Goal: Find contact information: Find contact information

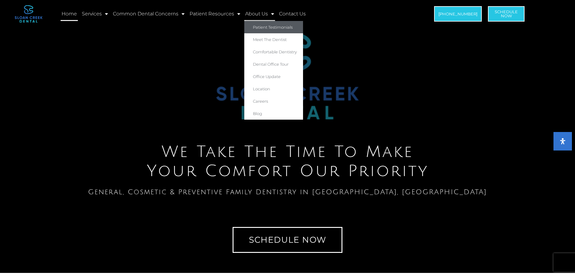
click at [260, 25] on link "Patient Testimonials" at bounding box center [273, 27] width 59 height 12
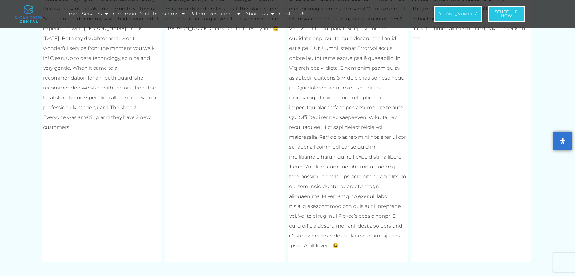
scroll to position [1386, 0]
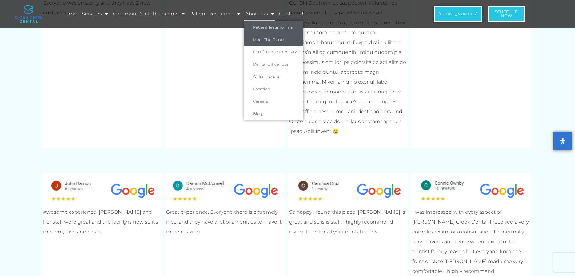
click at [261, 39] on link "Meet The Dentist" at bounding box center [273, 39] width 59 height 12
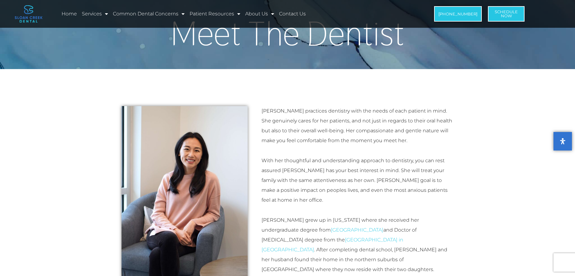
scroll to position [31, 0]
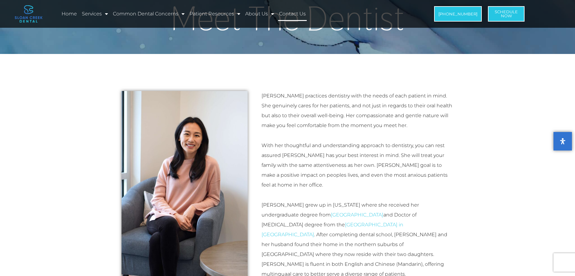
click at [285, 12] on link "Contact Us" at bounding box center [292, 14] width 29 height 14
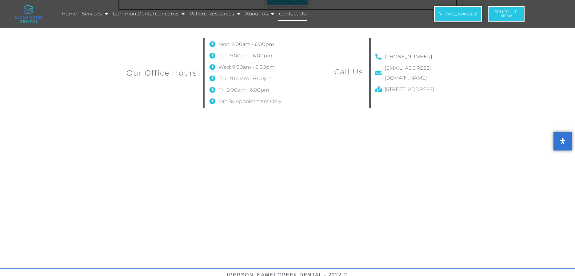
scroll to position [388, 0]
